Goal: Transaction & Acquisition: Purchase product/service

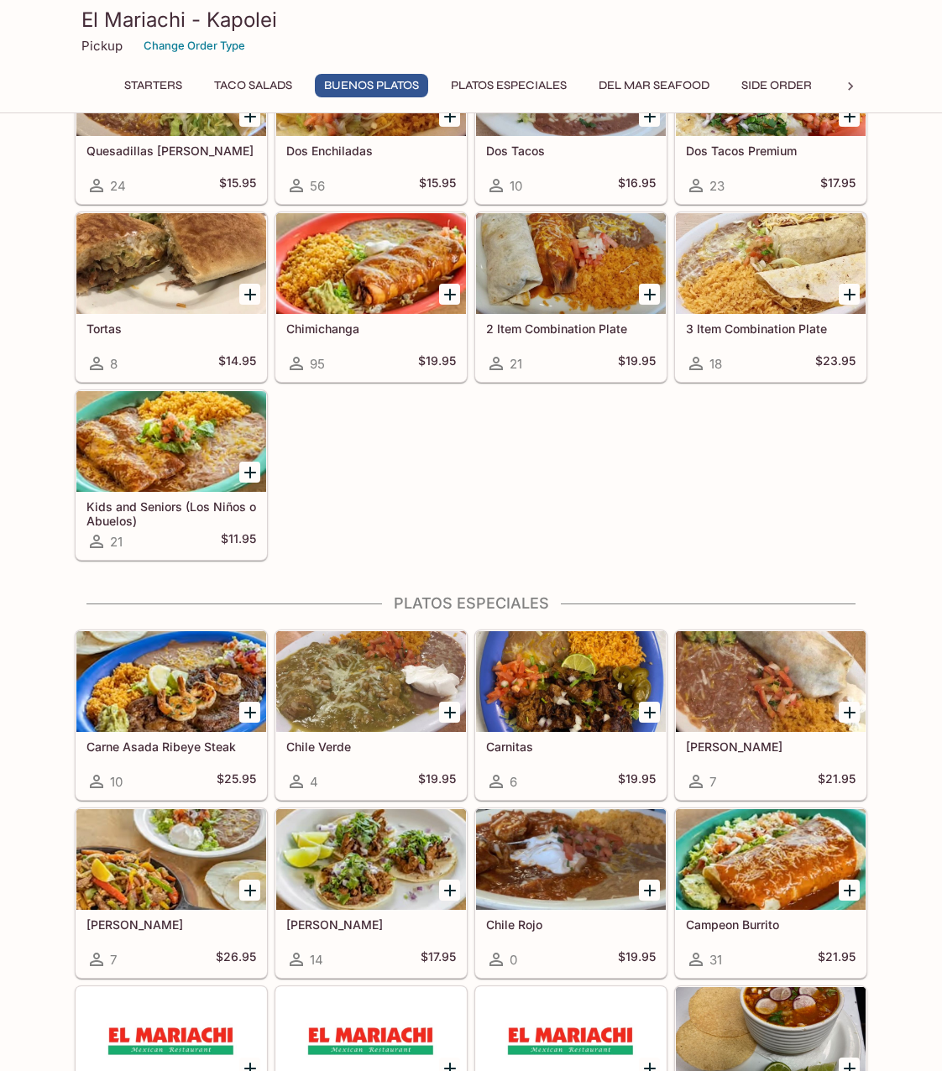
scroll to position [1931, 0]
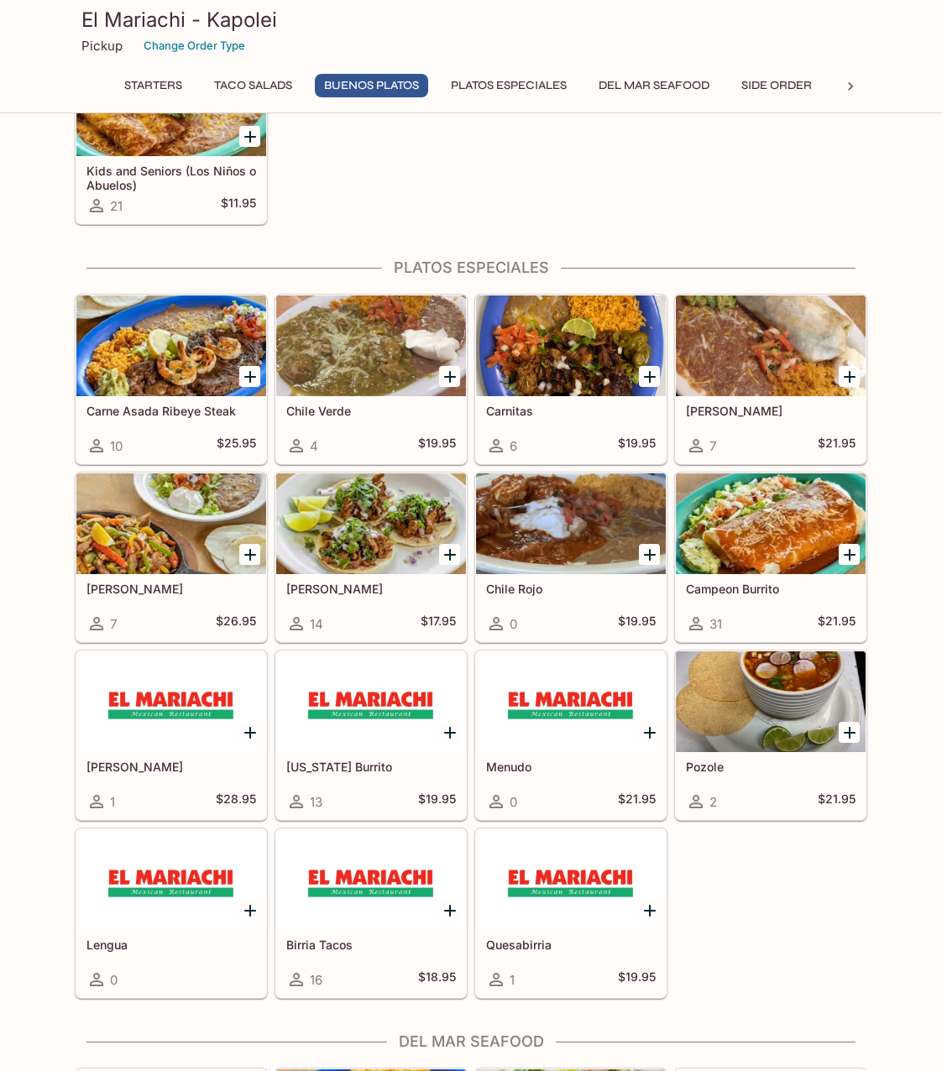
click at [185, 532] on div at bounding box center [171, 524] width 190 height 101
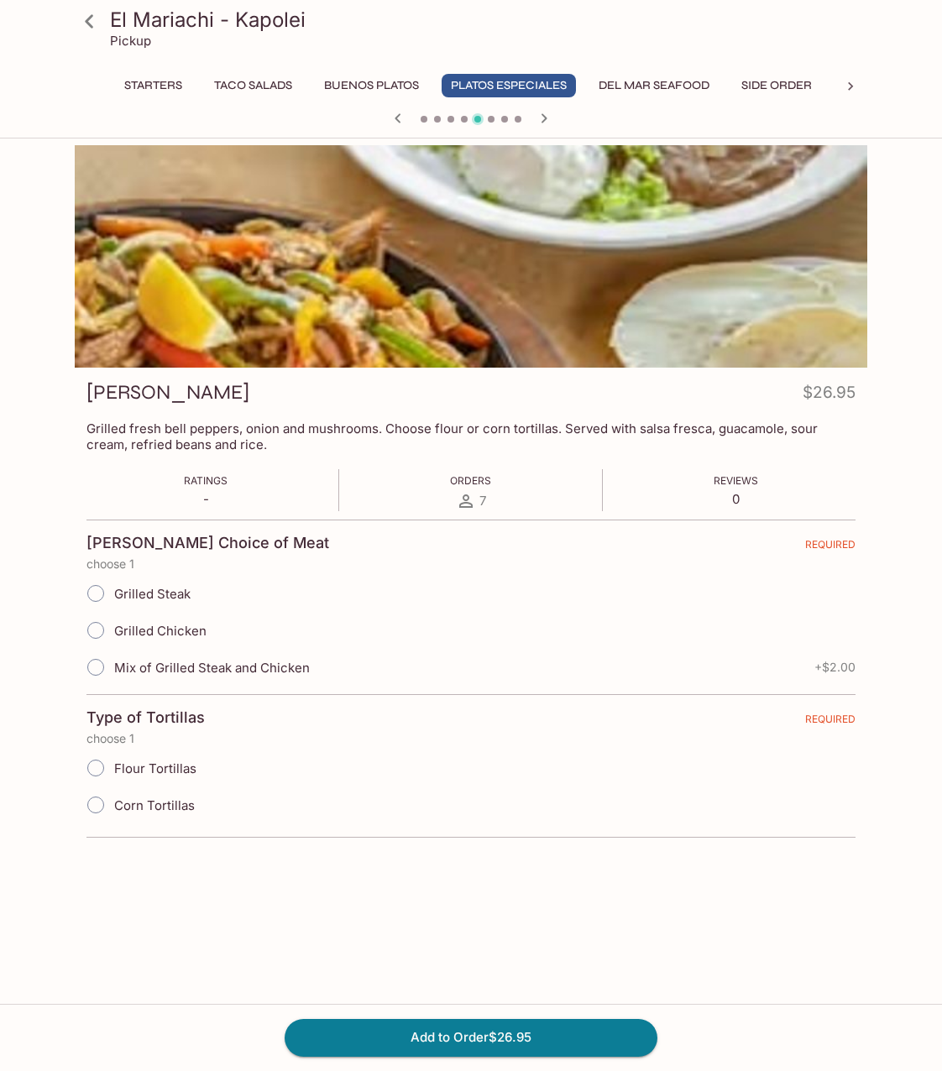
click at [197, 631] on span "Grilled Chicken" at bounding box center [160, 631] width 92 height 16
click at [113, 631] on input "Grilled Chicken" at bounding box center [95, 630] width 35 height 35
radio input "true"
click at [172, 775] on span "Flour Tortillas" at bounding box center [155, 769] width 82 height 16
click at [113, 775] on input "Flour Tortillas" at bounding box center [95, 768] width 35 height 35
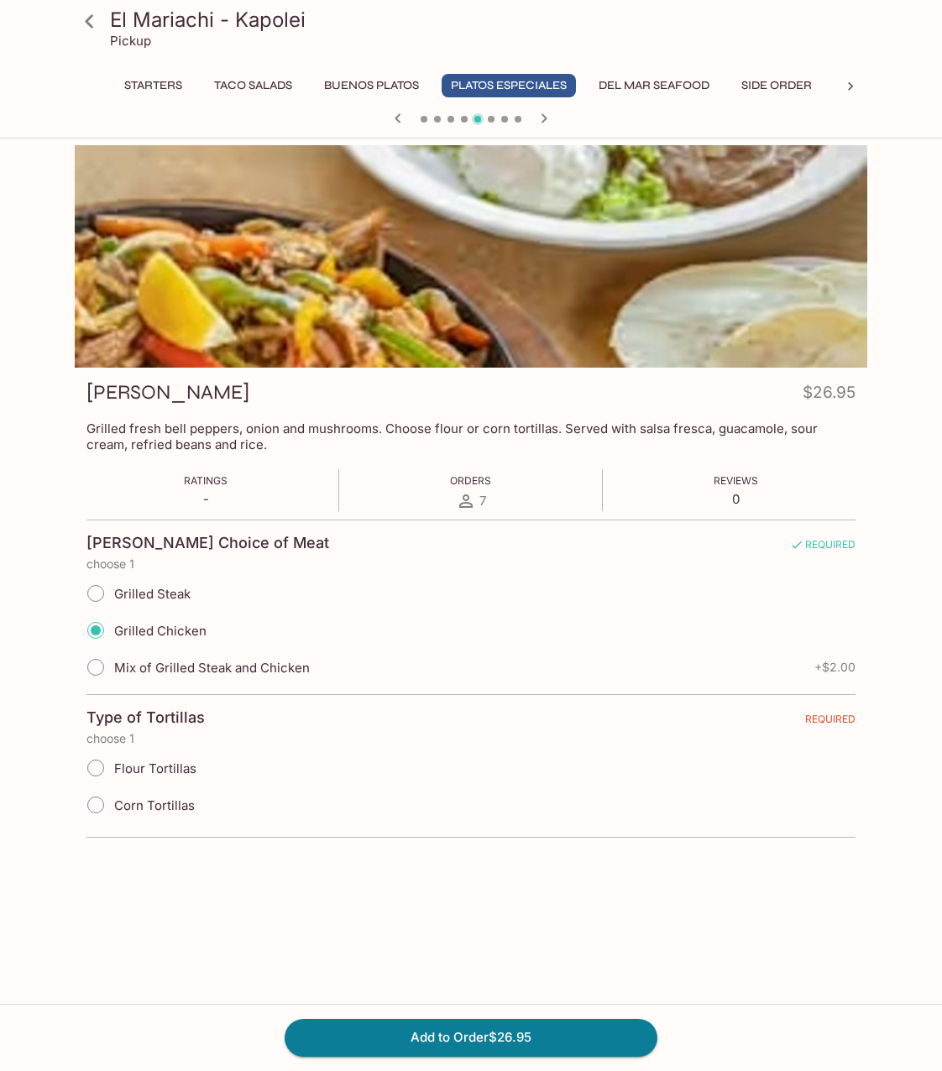
radio input "true"
click at [506, 1037] on button "Add to Order $26.95" at bounding box center [471, 1037] width 373 height 37
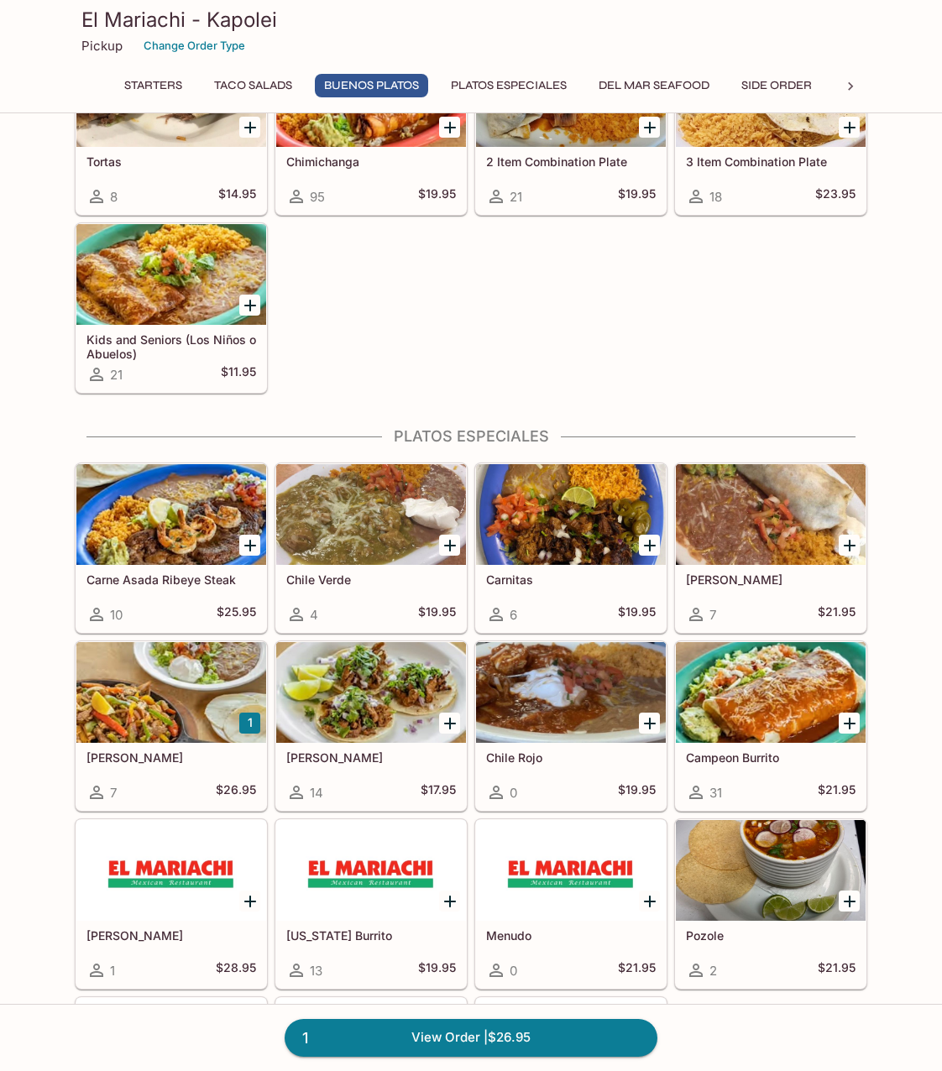
scroll to position [1763, 0]
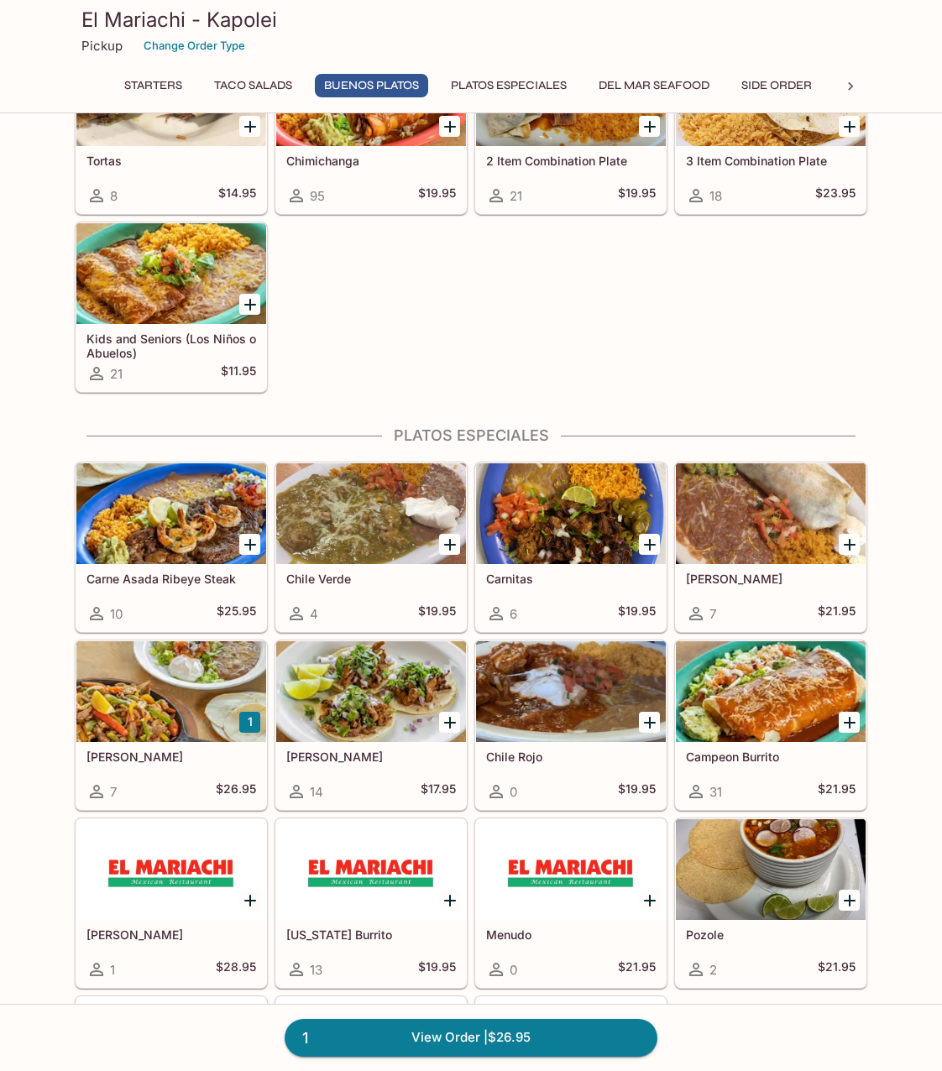
click at [853, 719] on icon "Add Campeon Burrito" at bounding box center [850, 723] width 20 height 20
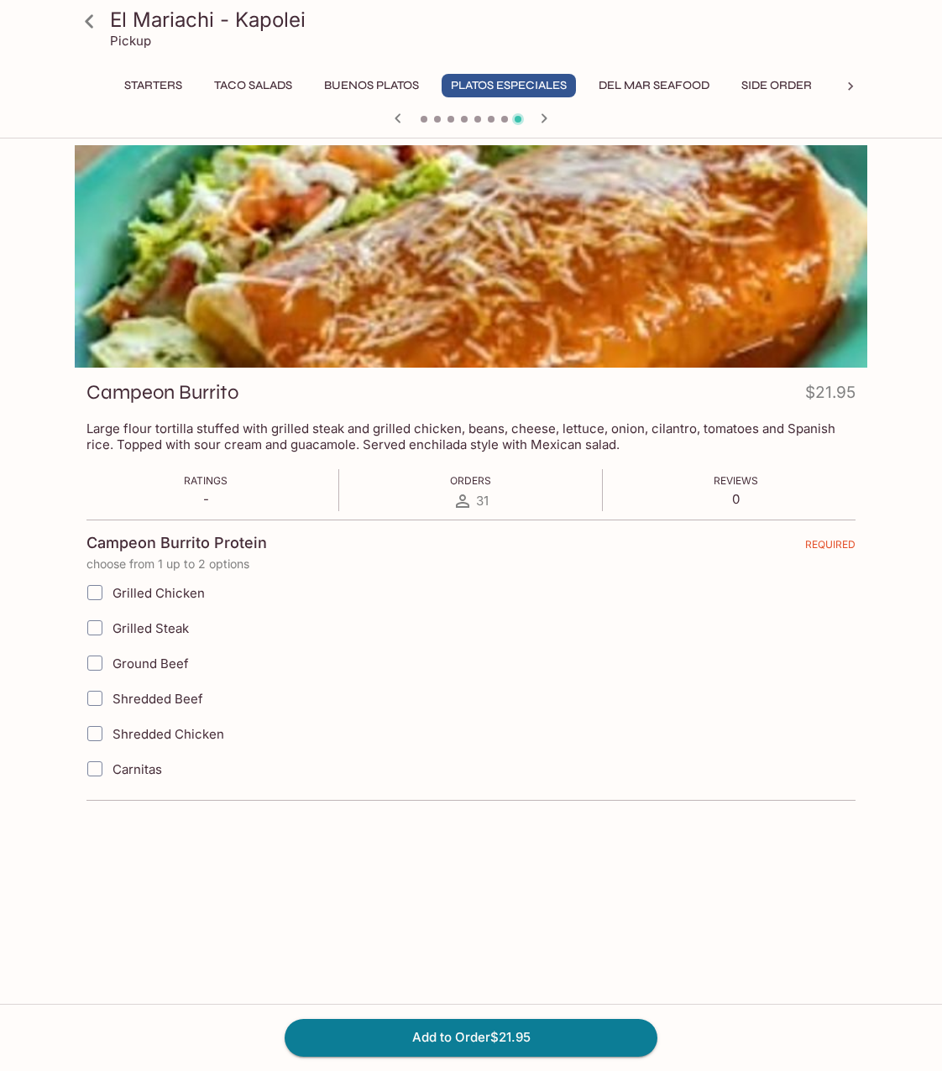
click at [199, 727] on span "Shredded Chicken" at bounding box center [169, 734] width 112 height 16
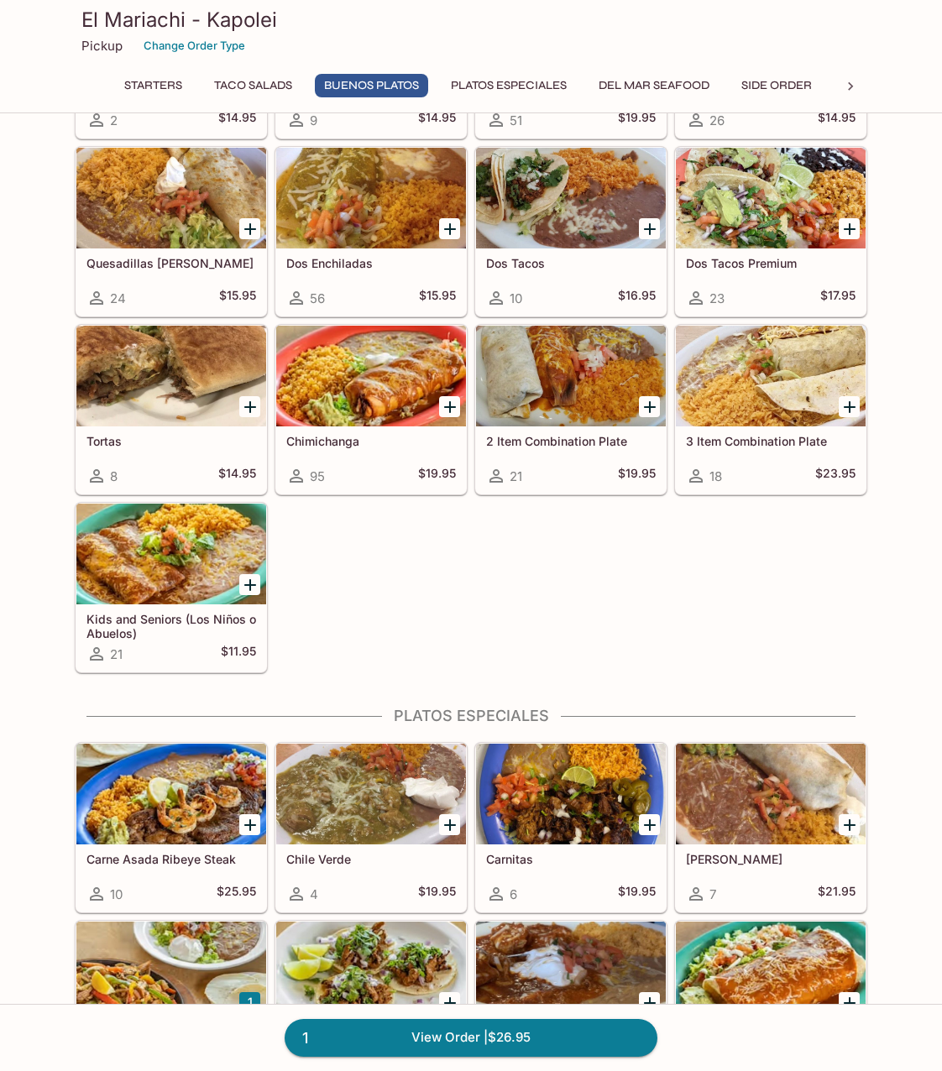
scroll to position [1903, 0]
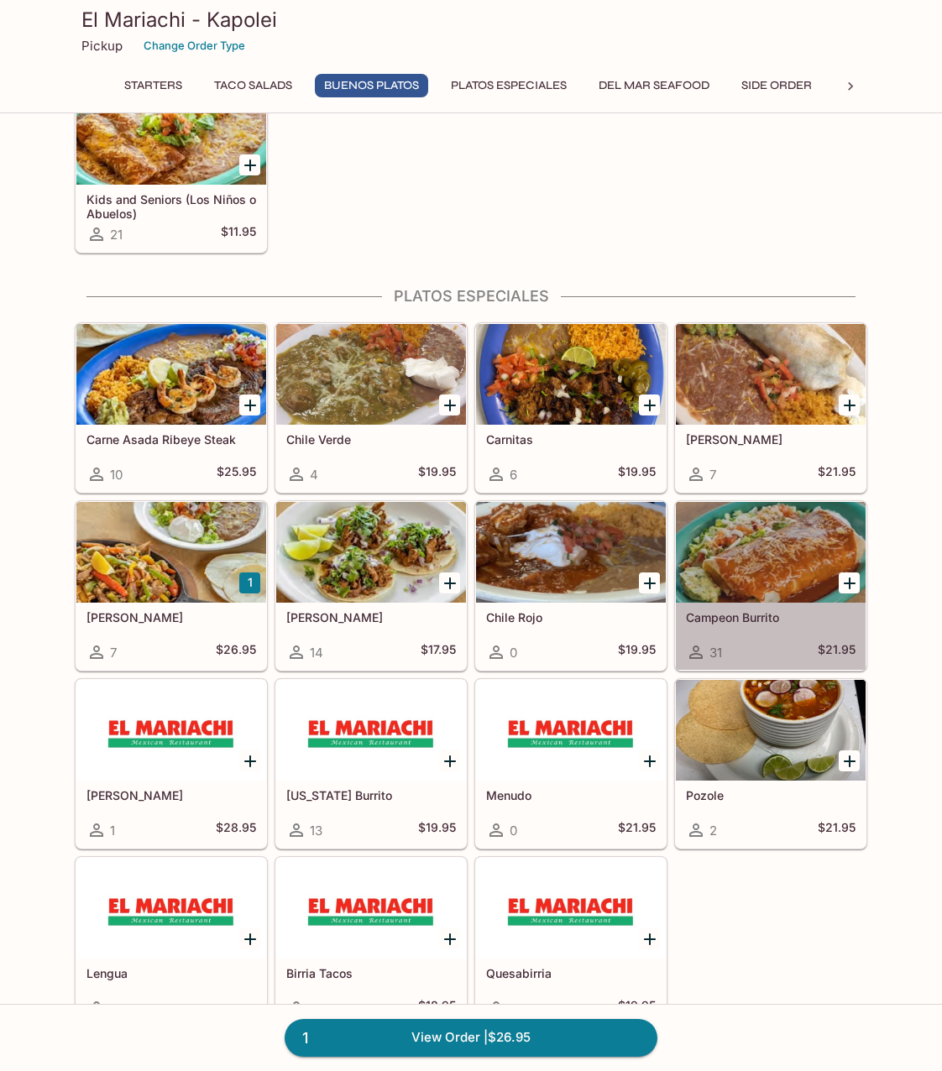
click at [812, 556] on div at bounding box center [771, 552] width 190 height 101
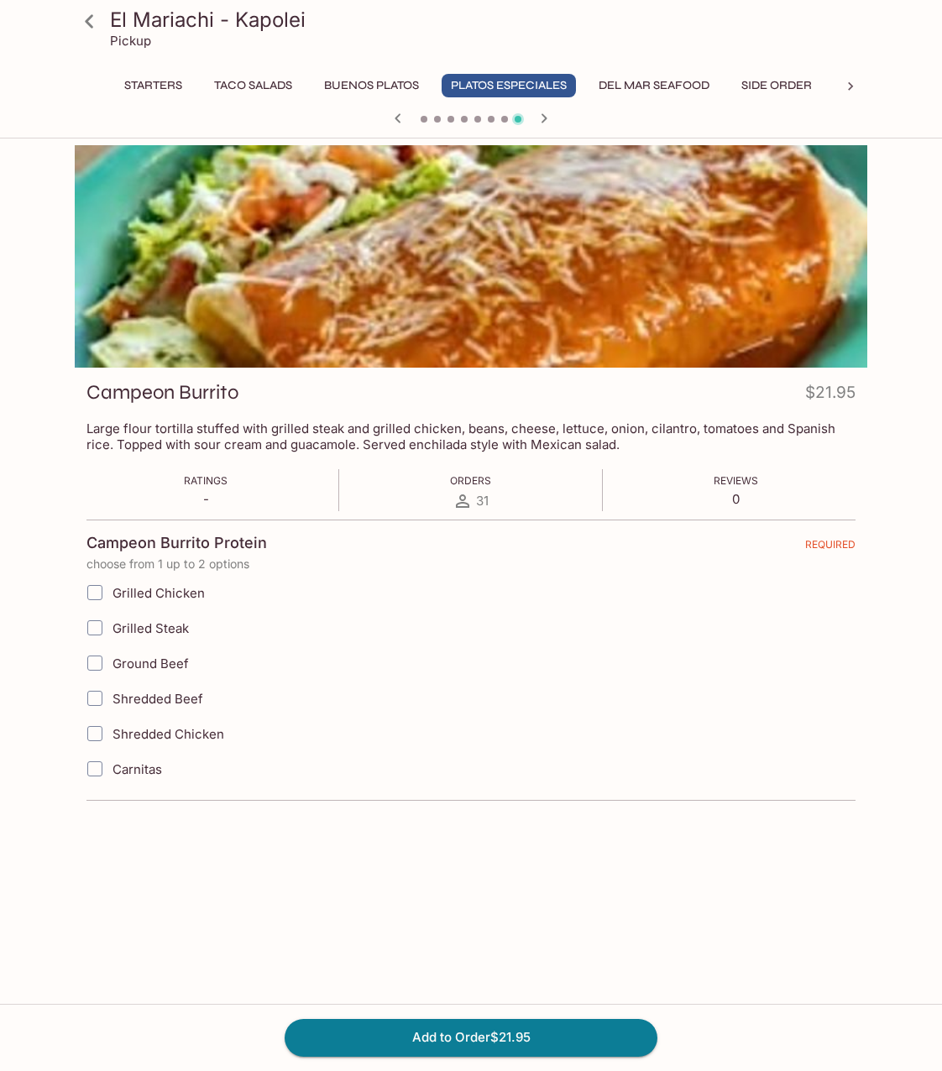
click at [93, 734] on input "Shredded Chicken" at bounding box center [95, 734] width 34 height 34
checkbox input "true"
click at [96, 589] on input "Grilled Chicken" at bounding box center [95, 593] width 34 height 34
checkbox input "true"
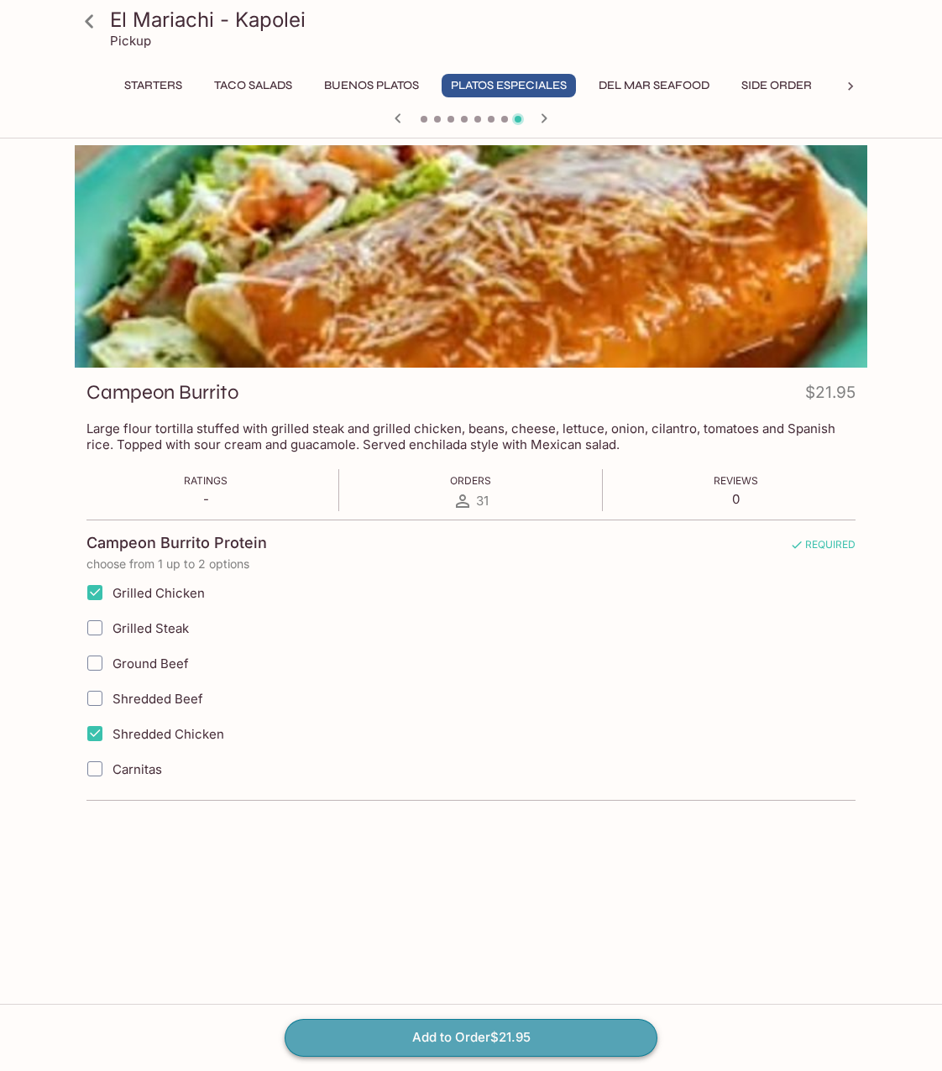
click at [425, 1034] on button "Add to Order $21.95" at bounding box center [471, 1037] width 373 height 37
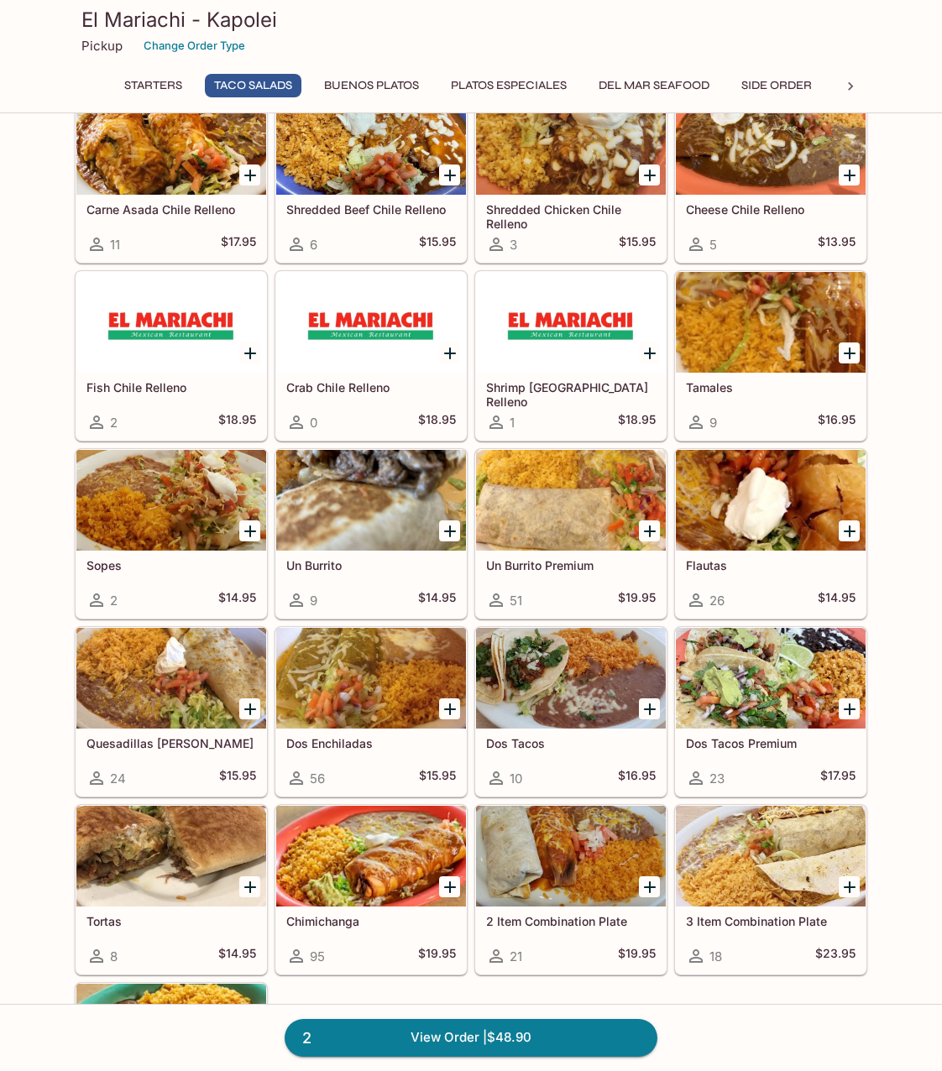
scroll to position [1260, 0]
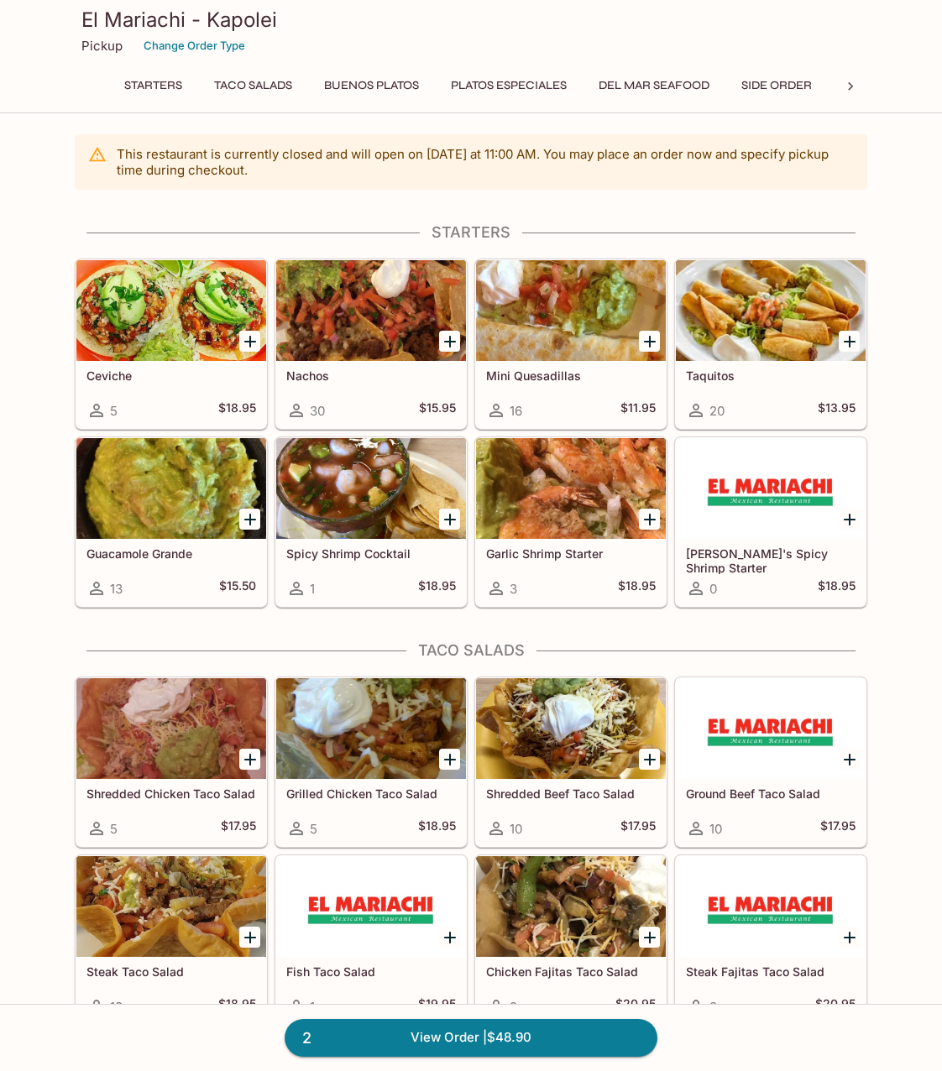
scroll to position [139, 0]
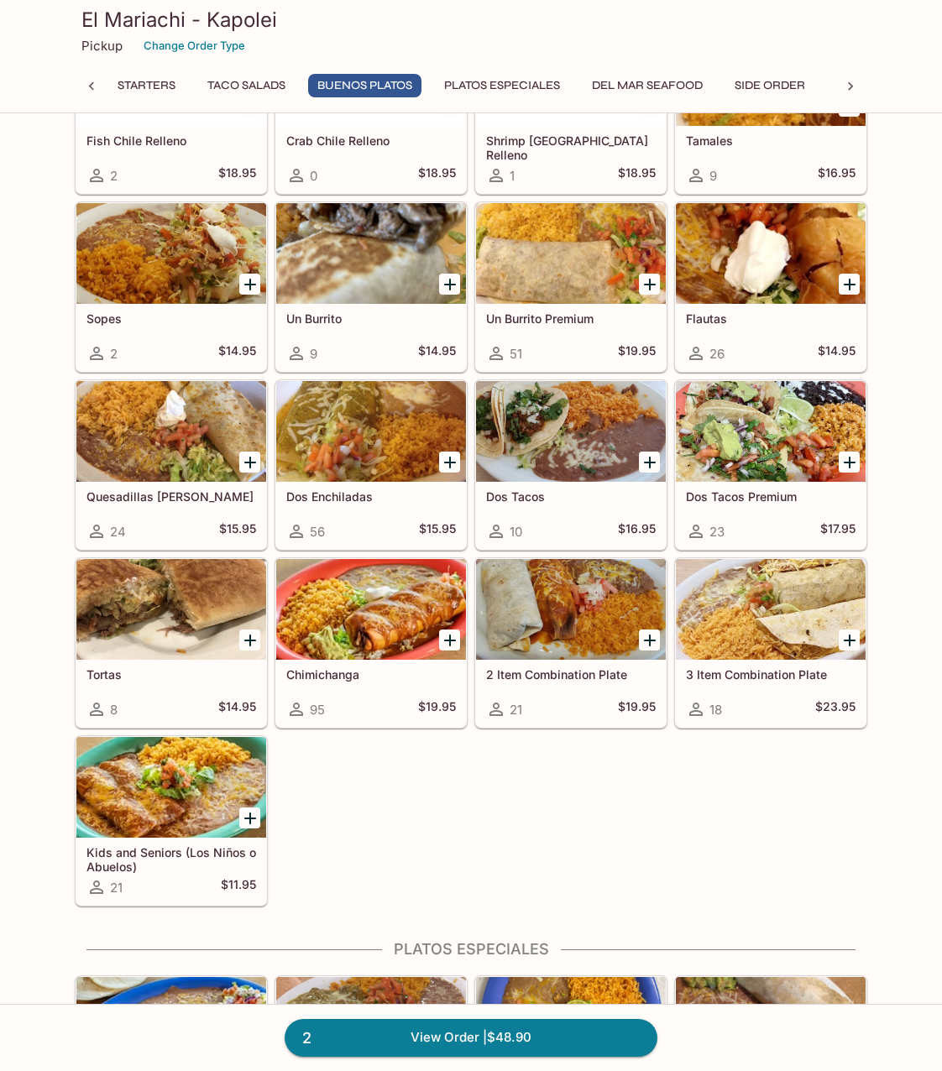
scroll to position [1260, 0]
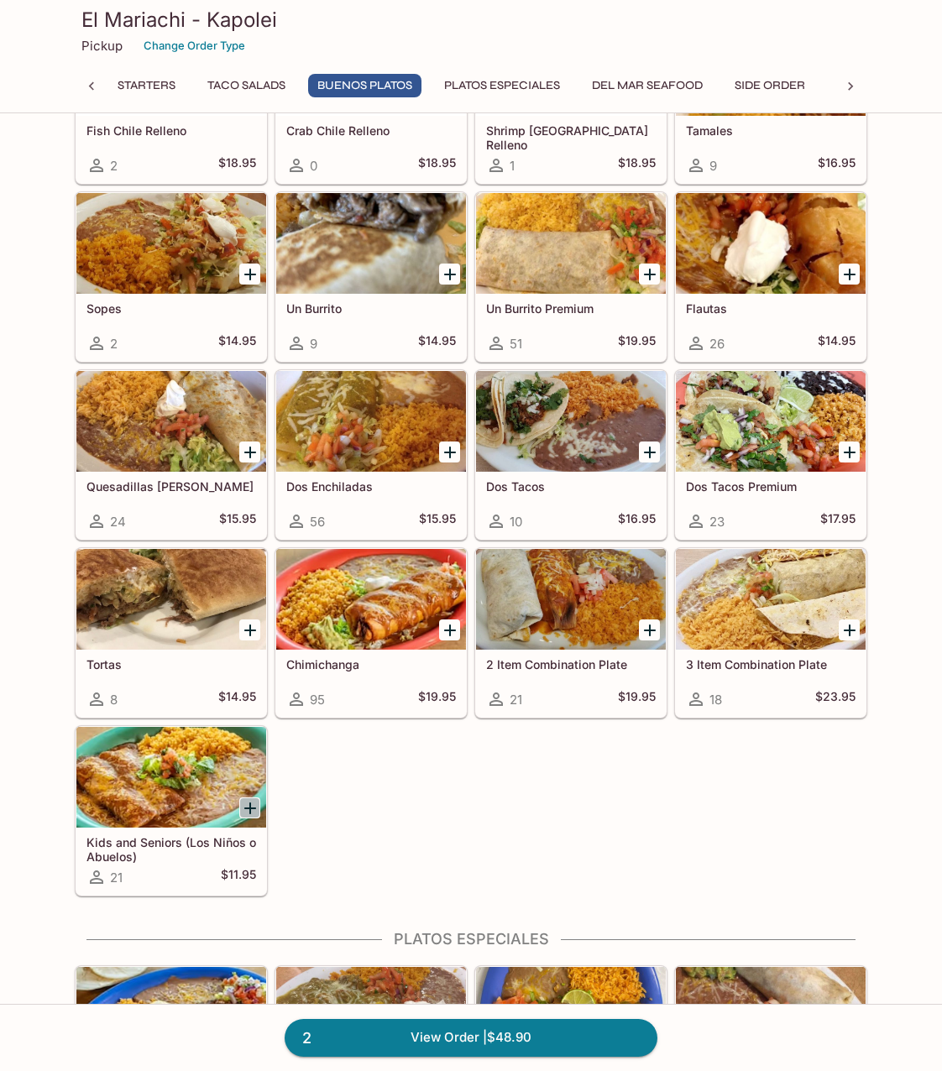
click at [254, 810] on icon "Add Kids and Seniors (Los Niños o Abuelos)" at bounding box center [250, 809] width 20 height 20
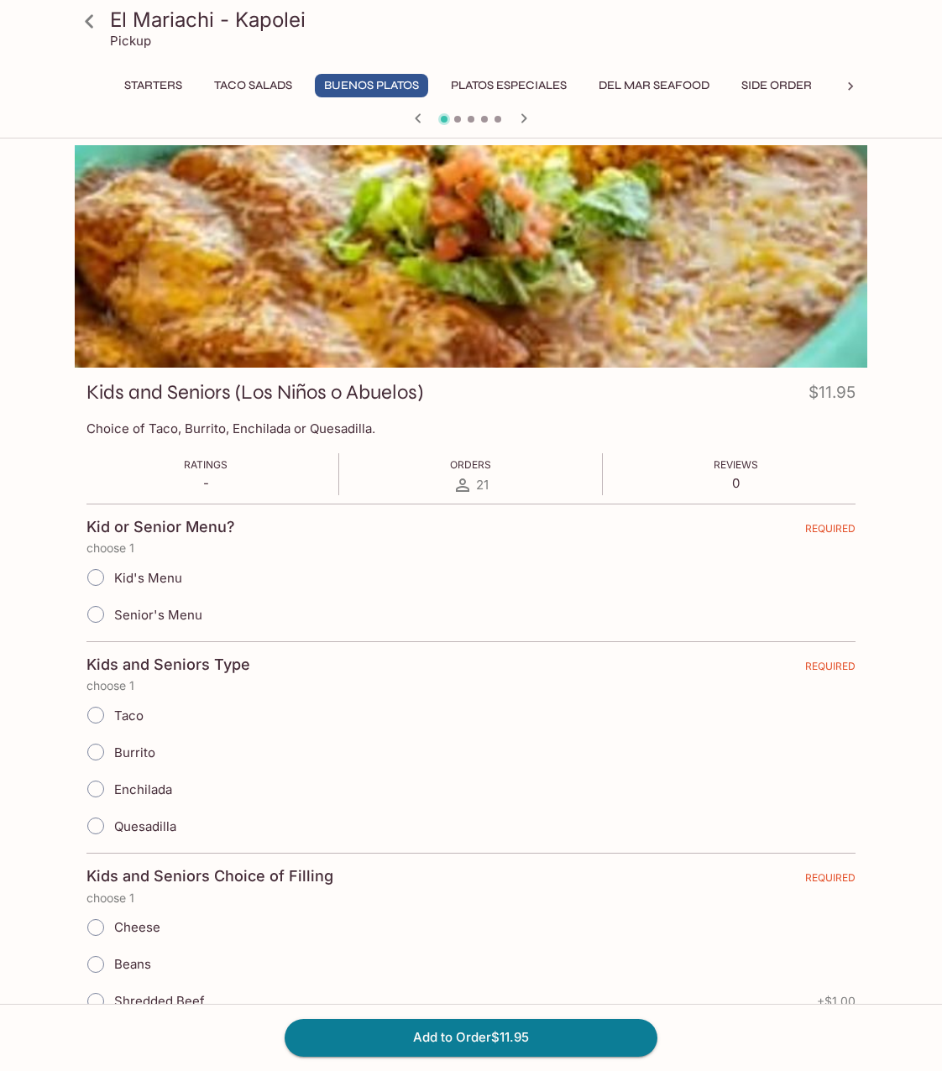
click at [115, 613] on span "Senior's Menu" at bounding box center [158, 615] width 88 height 16
click at [113, 613] on input "Senior's Menu" at bounding box center [95, 614] width 35 height 35
radio input "true"
click at [96, 746] on input "Burrito" at bounding box center [95, 752] width 35 height 35
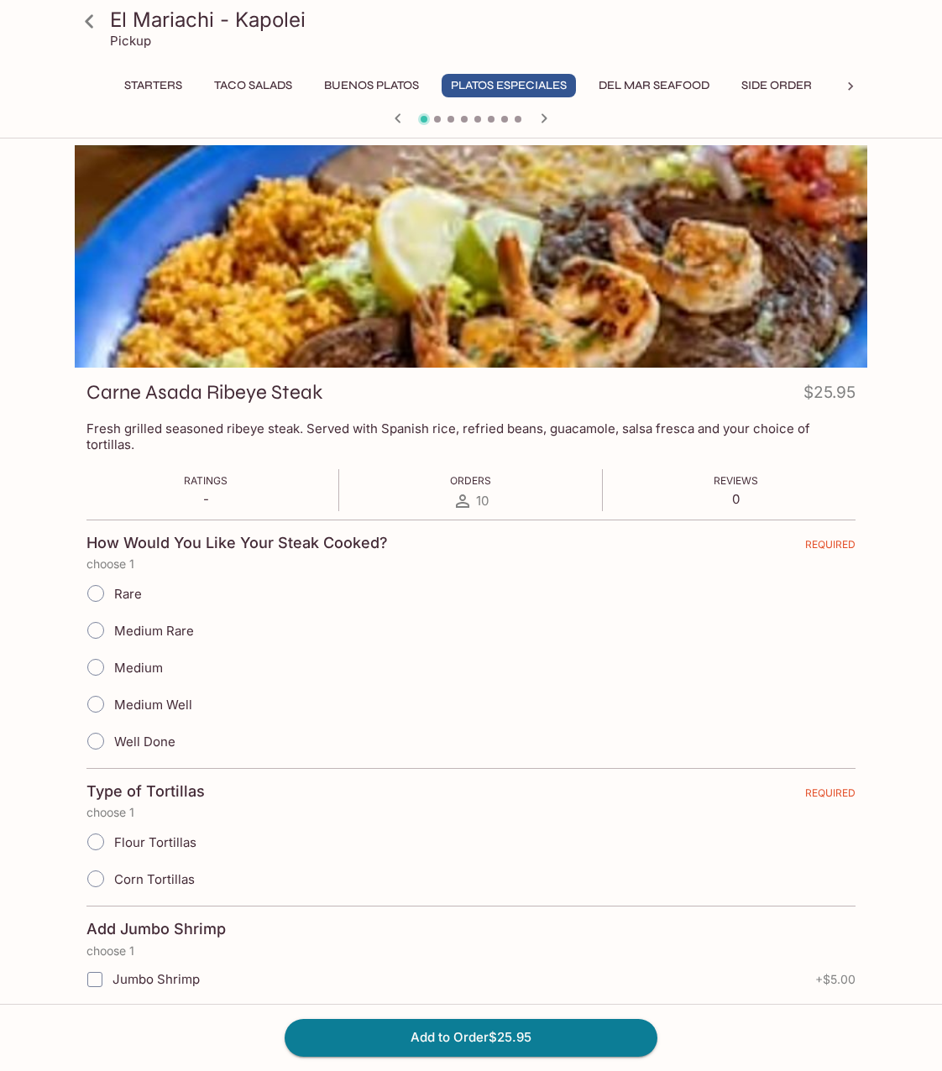
scroll to position [145, 0]
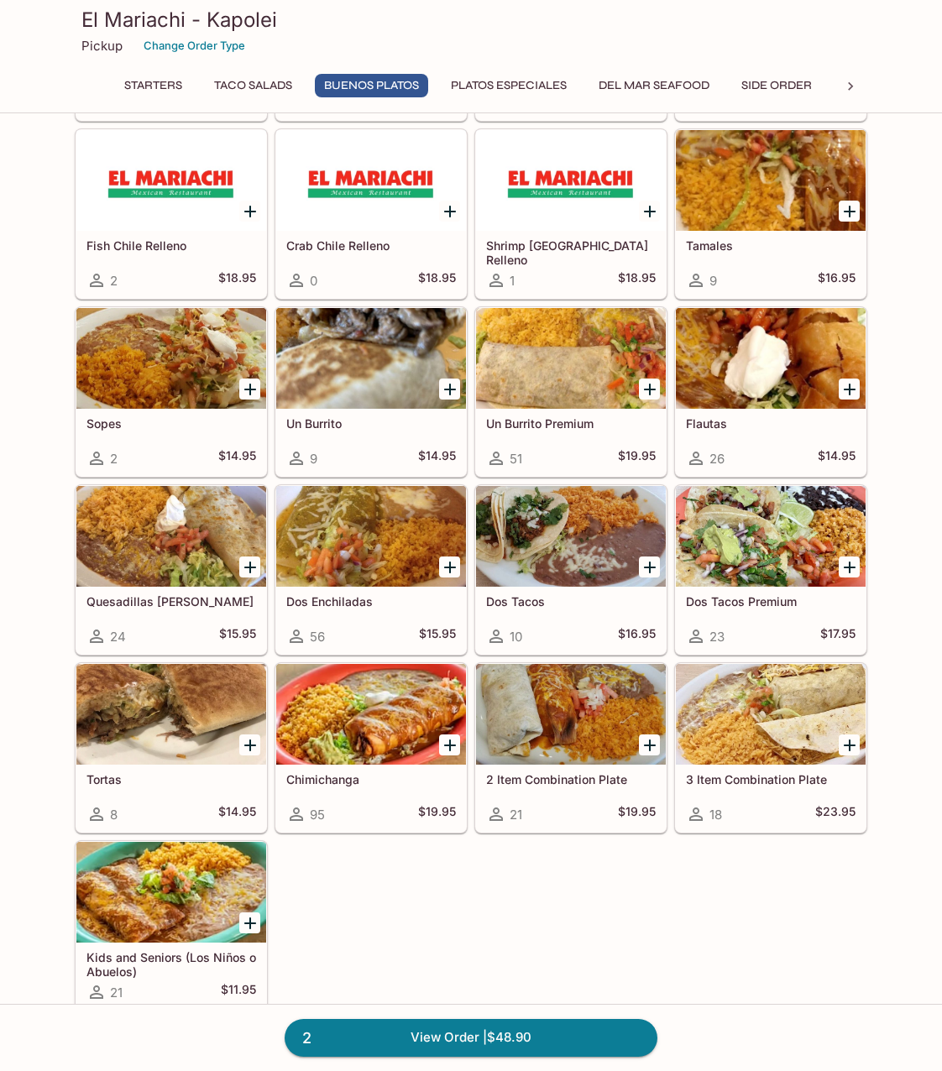
scroll to position [1315, 0]
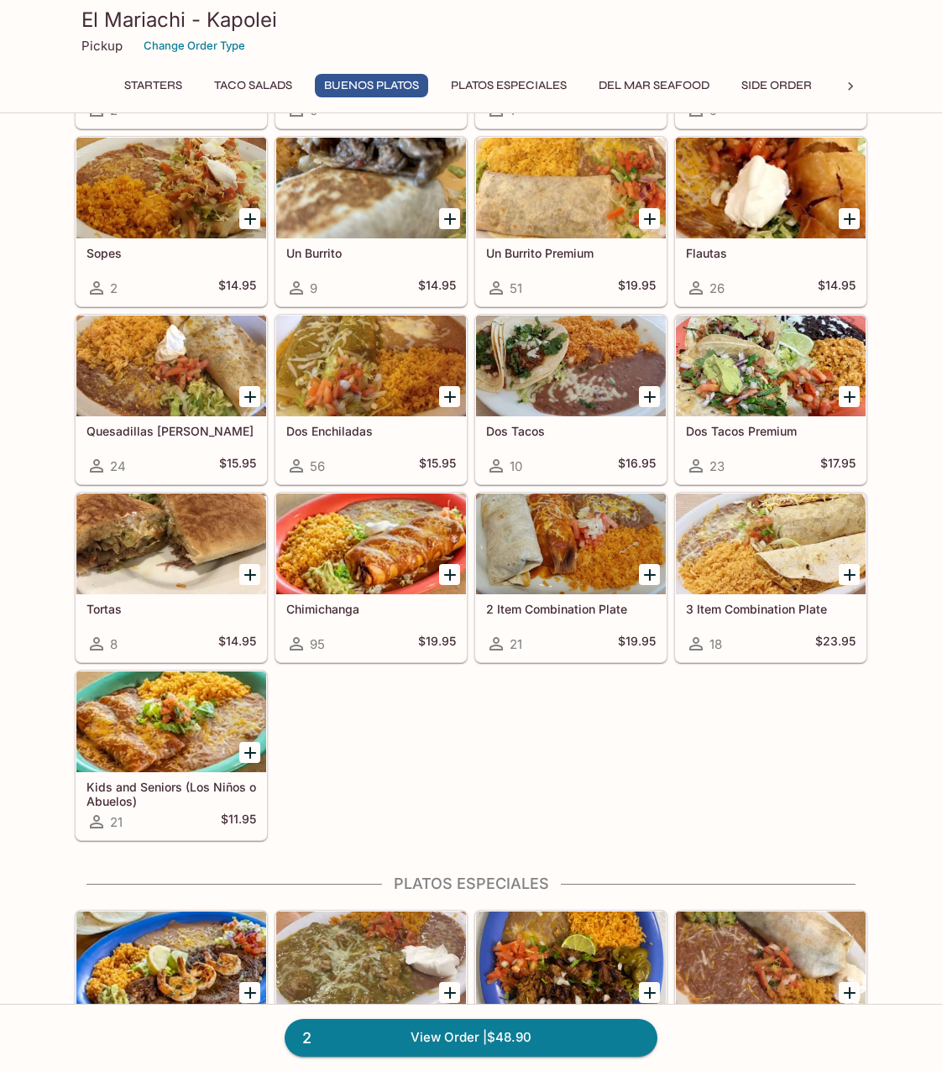
click at [153, 752] on div at bounding box center [171, 722] width 190 height 101
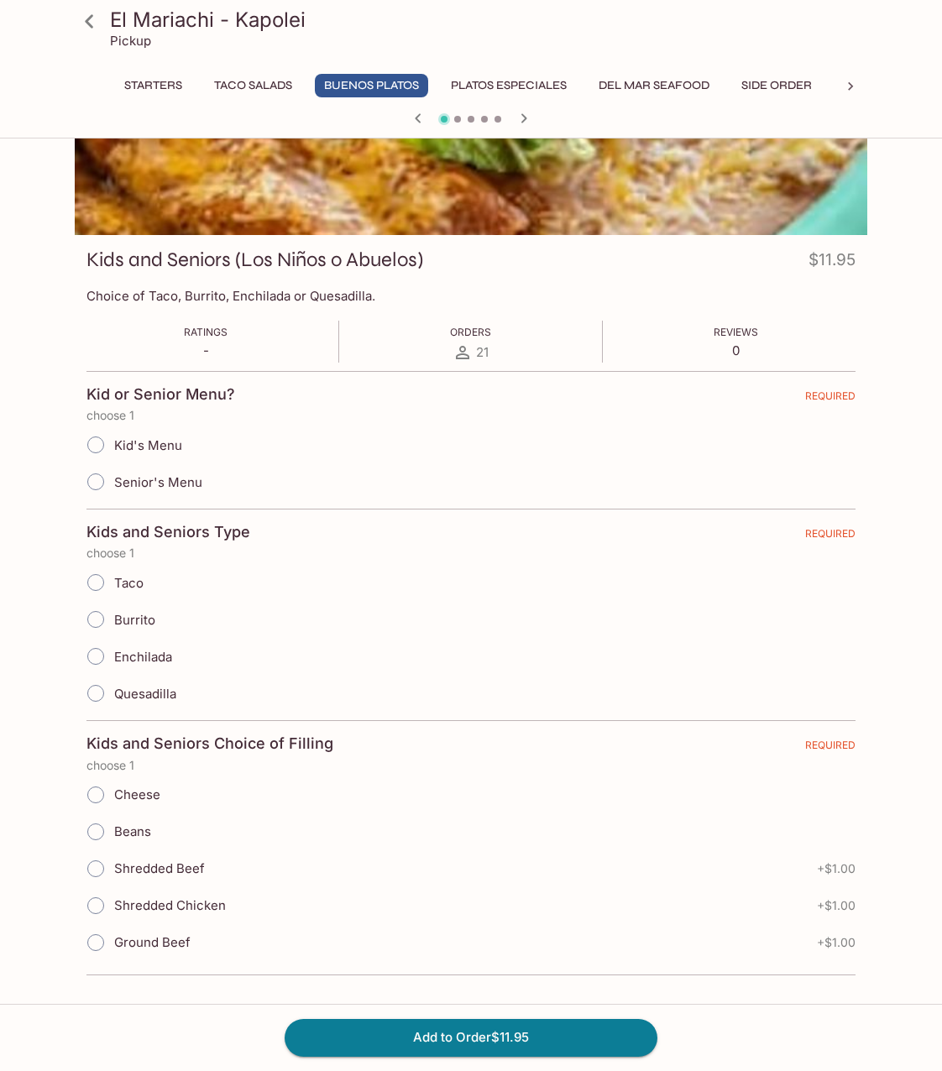
scroll to position [145, 0]
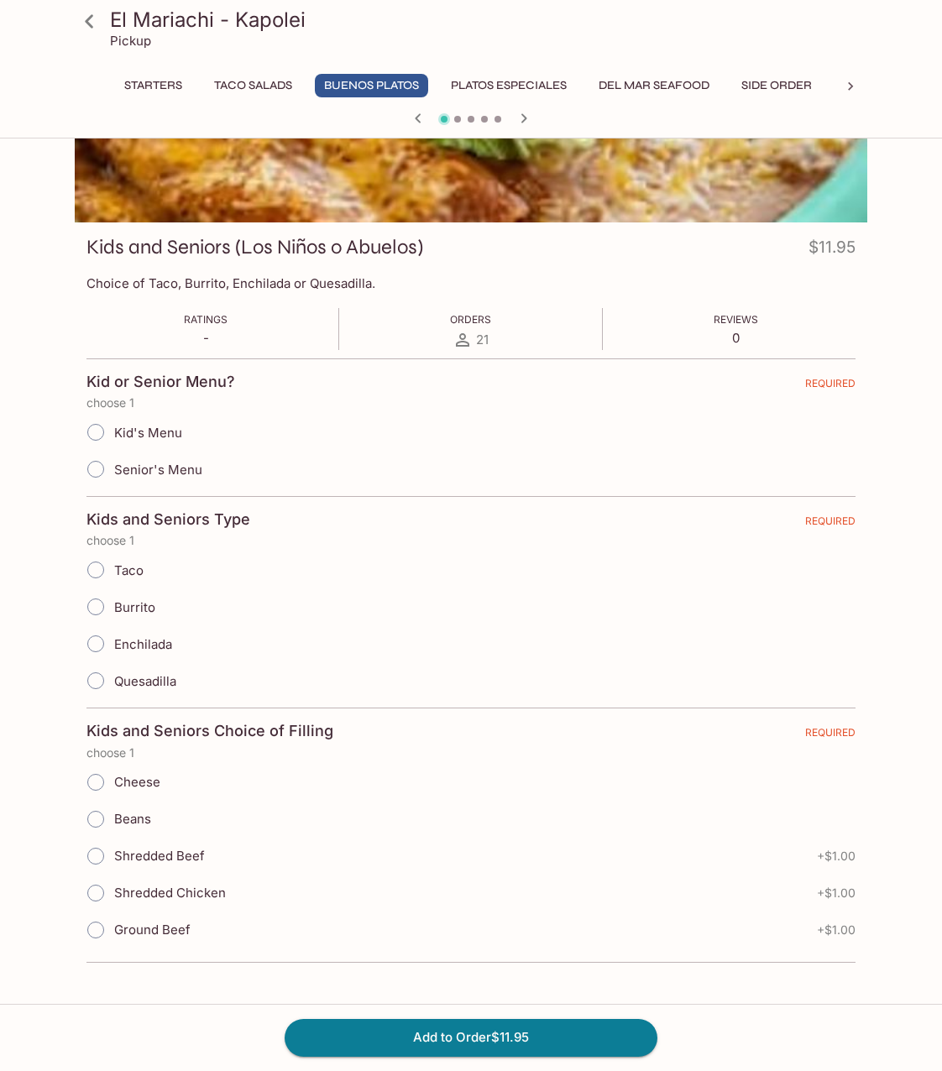
click at [103, 888] on input "Shredded Chicken" at bounding box center [95, 893] width 35 height 35
radio input "true"
click at [93, 611] on input "Burrito" at bounding box center [95, 606] width 35 height 35
radio input "true"
click at [91, 467] on input "Senior's Menu" at bounding box center [95, 469] width 35 height 35
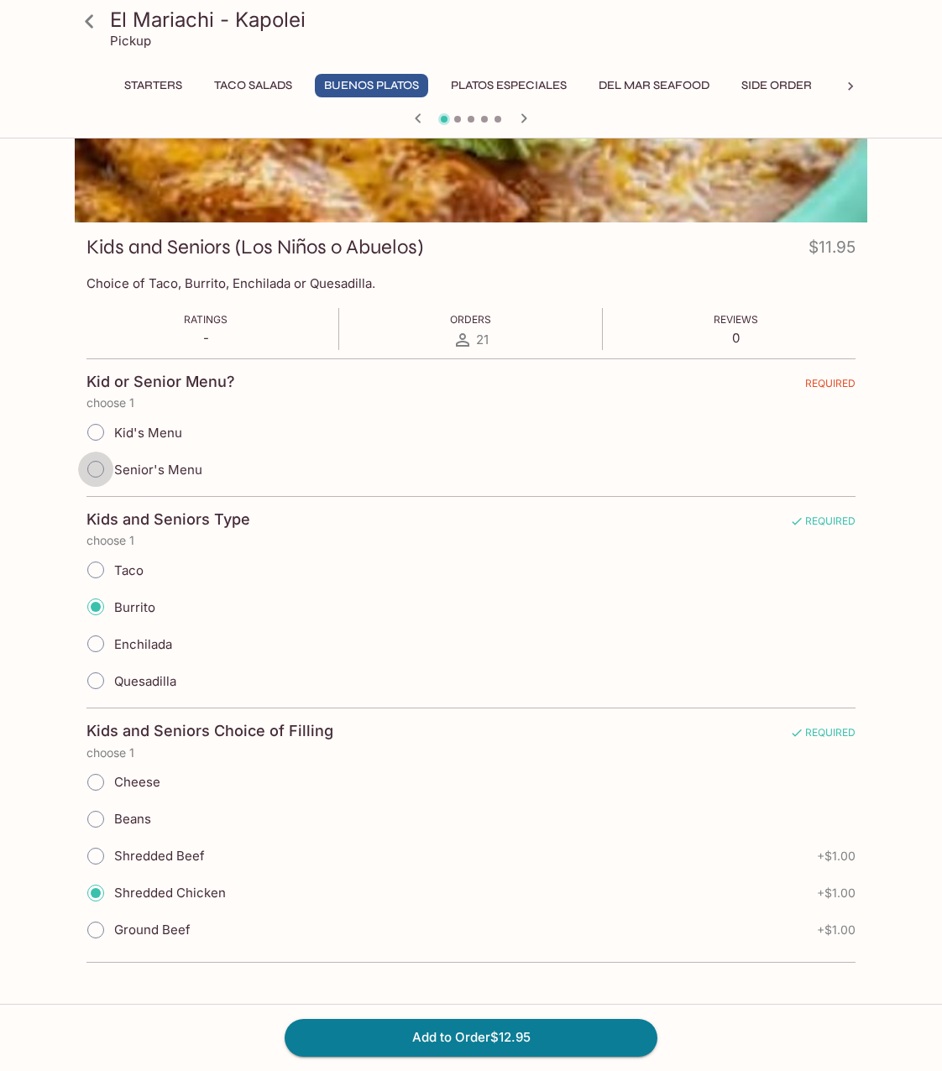
radio input "true"
click at [529, 1040] on button "Add to Order $12.95" at bounding box center [471, 1037] width 373 height 37
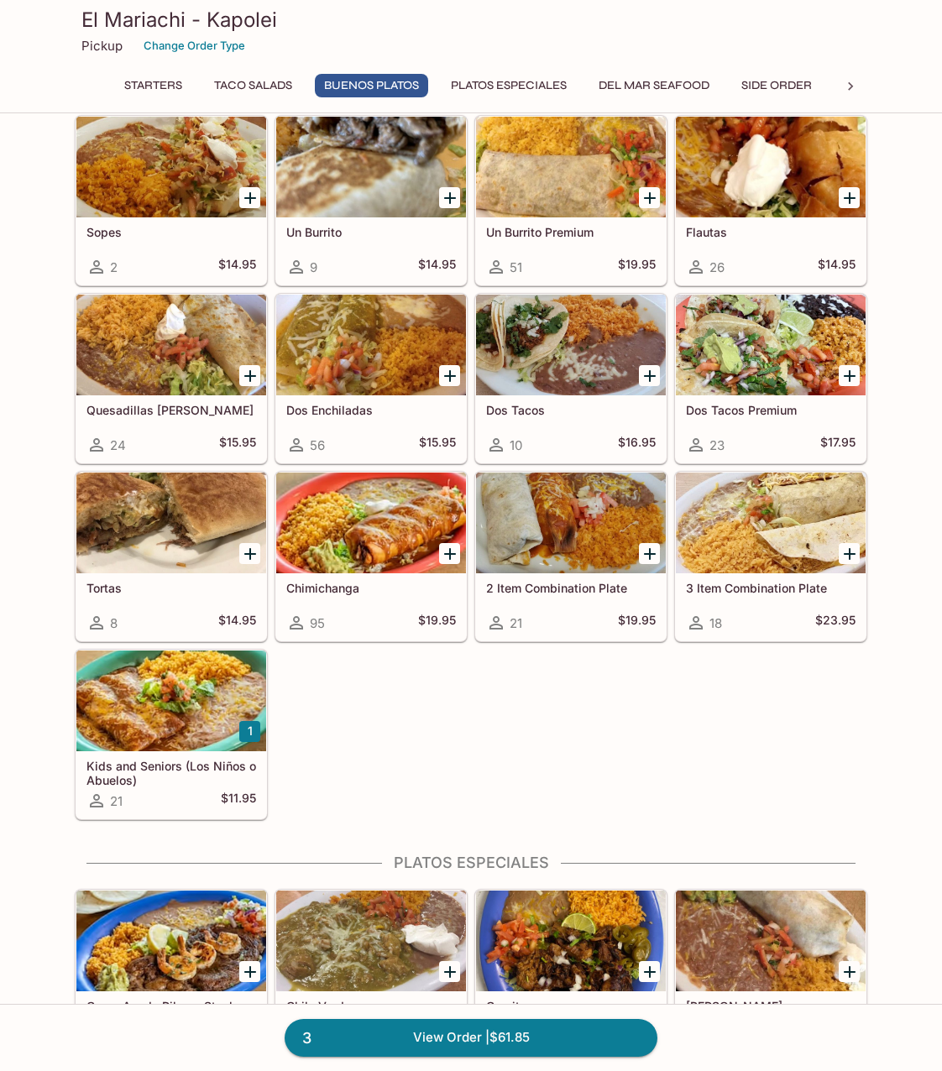
scroll to position [1511, 0]
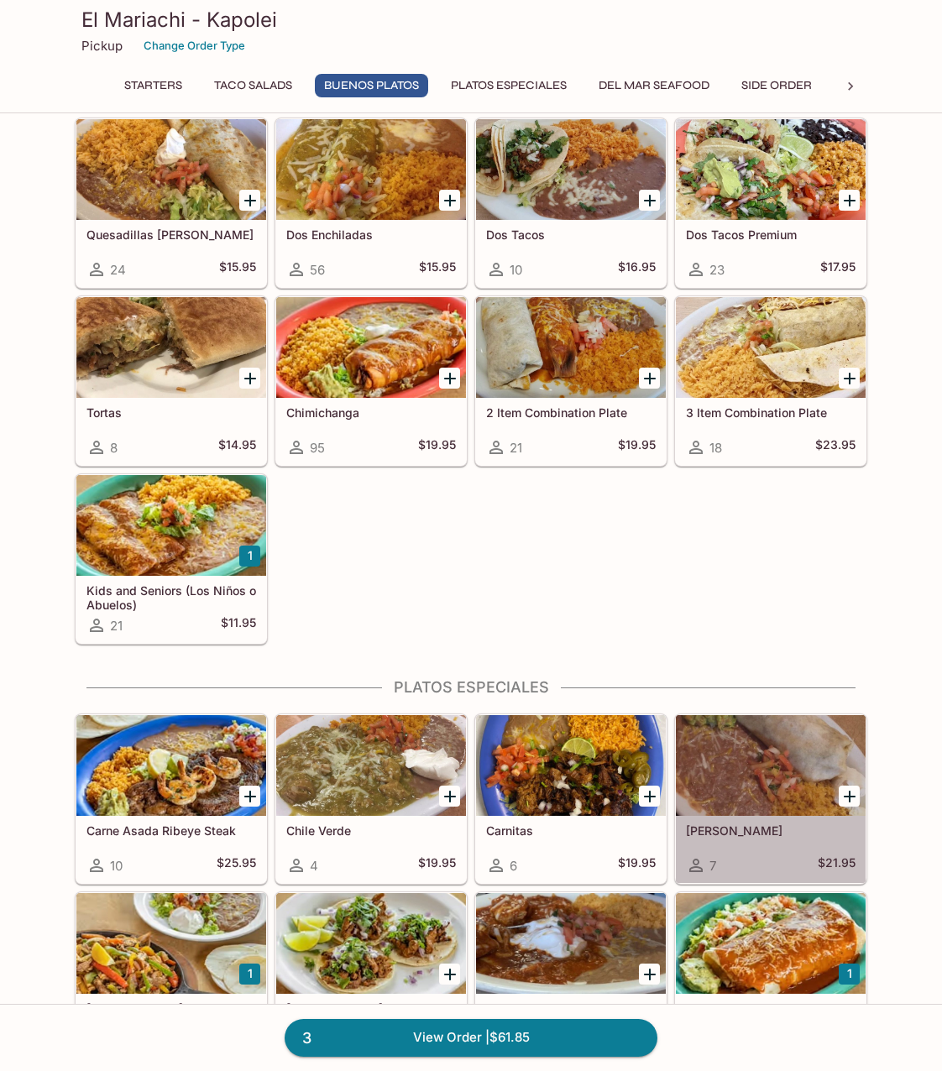
click at [759, 770] on div at bounding box center [771, 765] width 190 height 101
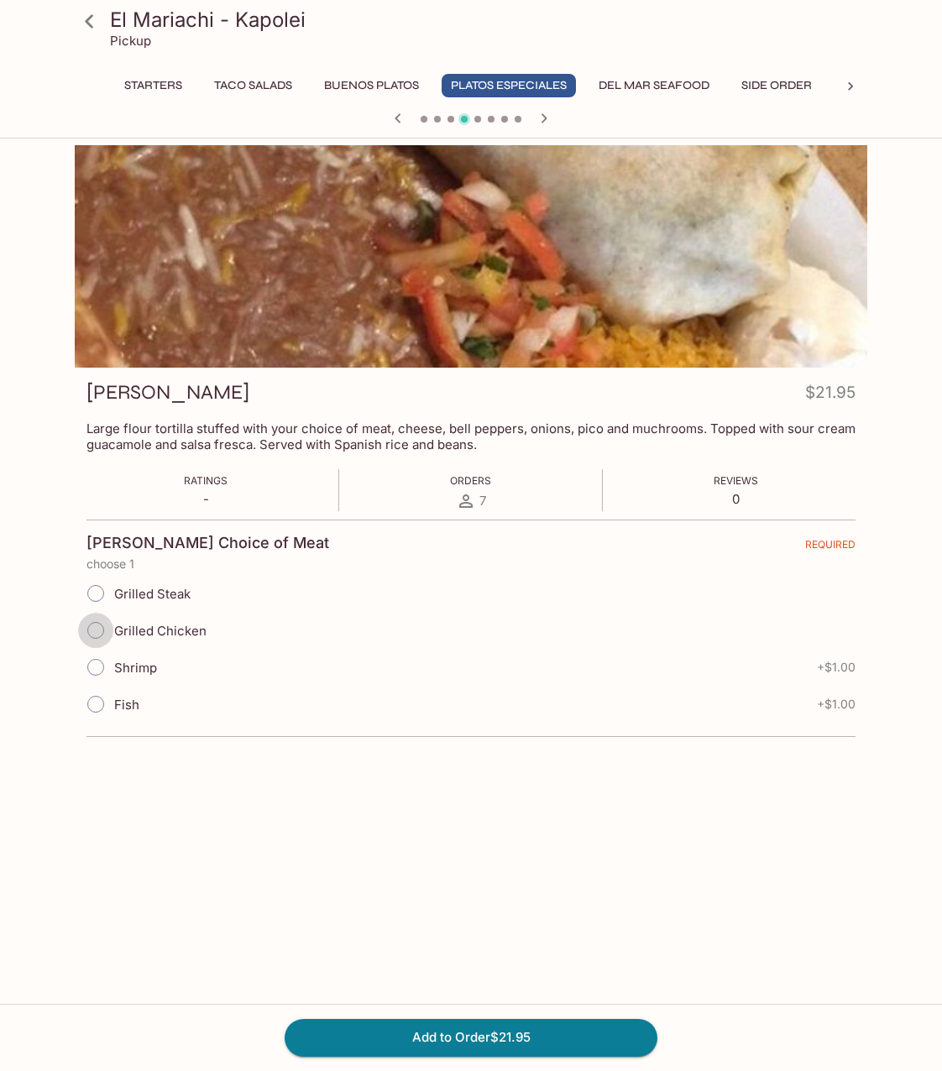
click at [91, 634] on input "Grilled Chicken" at bounding box center [95, 630] width 35 height 35
radio input "true"
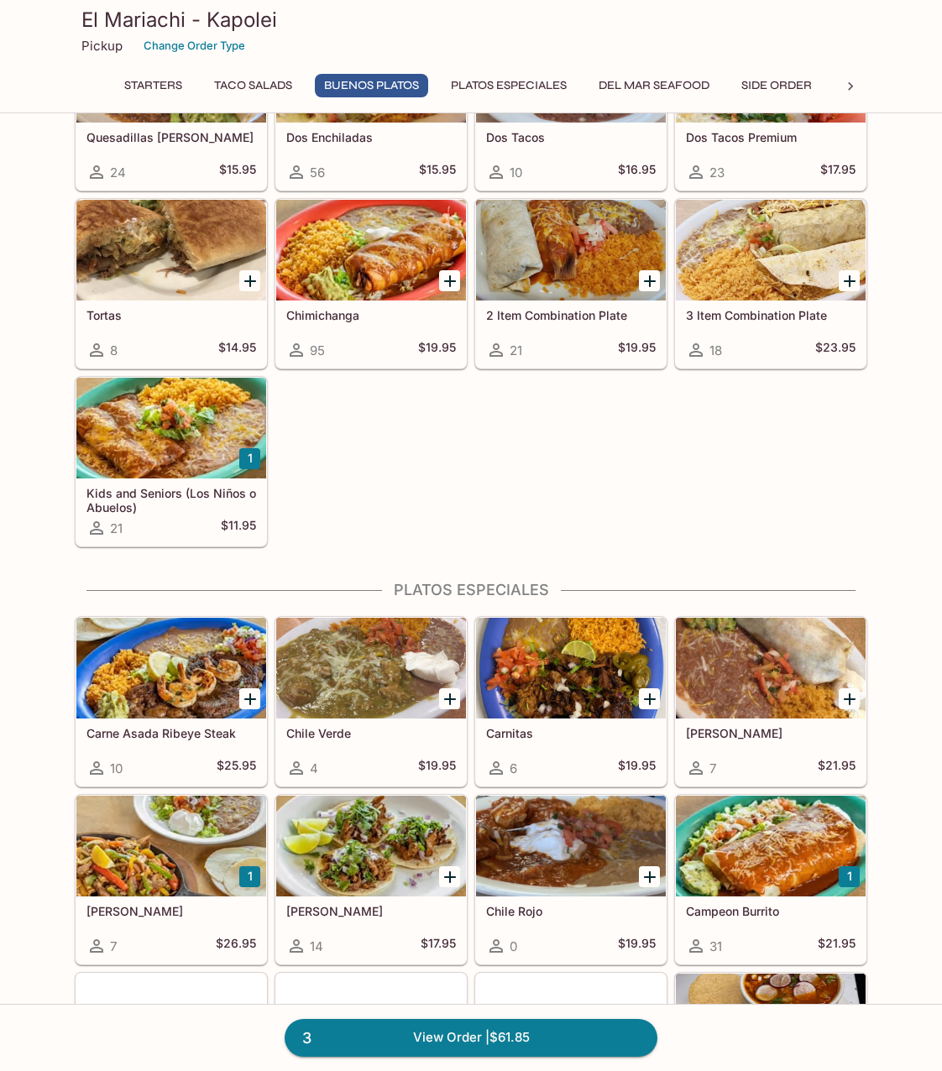
scroll to position [1651, 0]
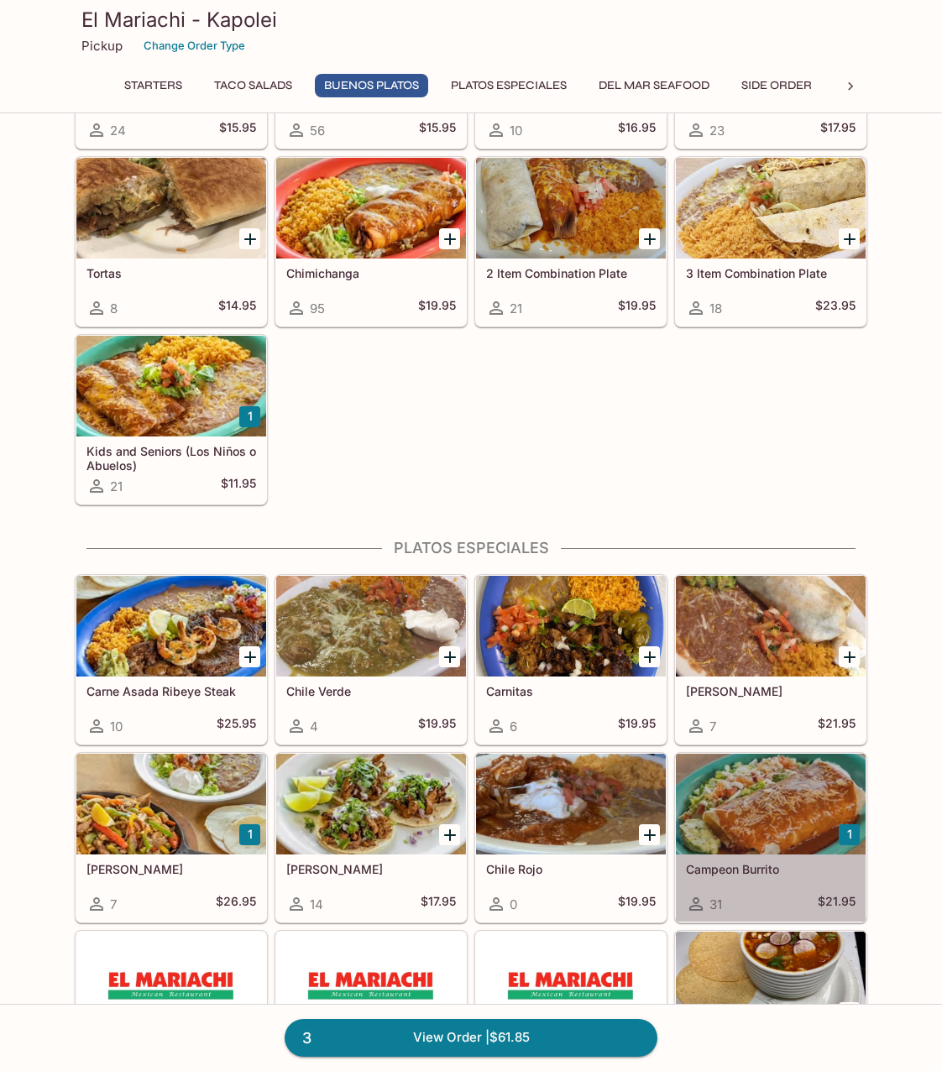
click at [744, 799] on div at bounding box center [771, 804] width 190 height 101
